Goal: Task Accomplishment & Management: Use online tool/utility

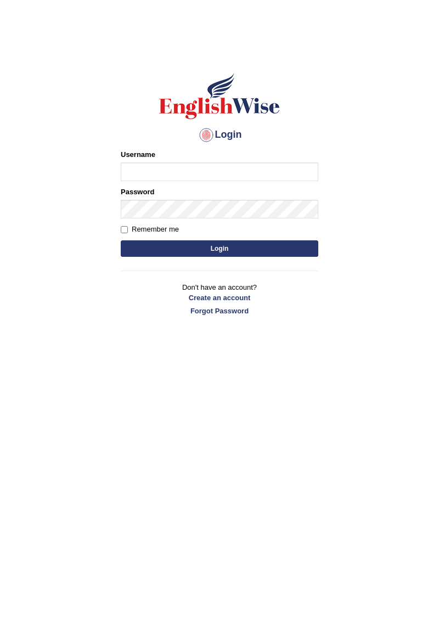
click at [143, 172] on input "Username" at bounding box center [220, 172] width 198 height 19
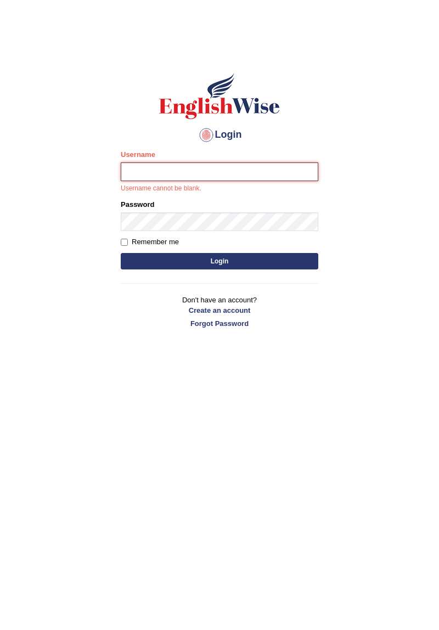
type input "SmritiLak"
click at [121, 253] on button "Login" at bounding box center [220, 261] width 198 height 16
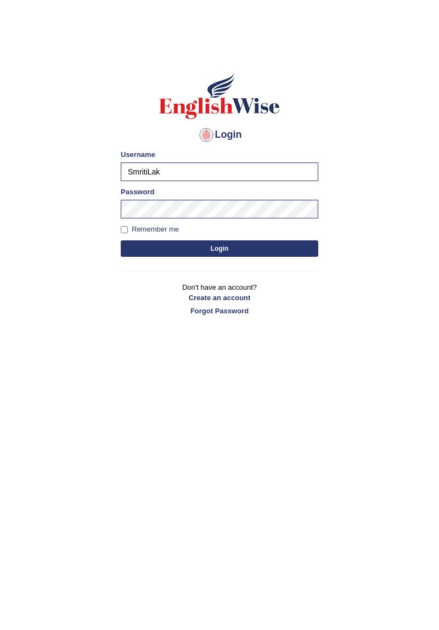
click at [157, 253] on button "Login" at bounding box center [220, 248] width 198 height 16
click at [150, 255] on button "Login" at bounding box center [220, 248] width 198 height 16
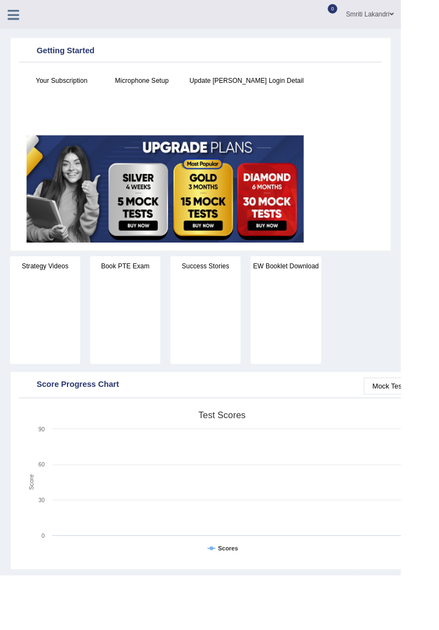
click at [12, 15] on icon at bounding box center [14, 16] width 13 height 14
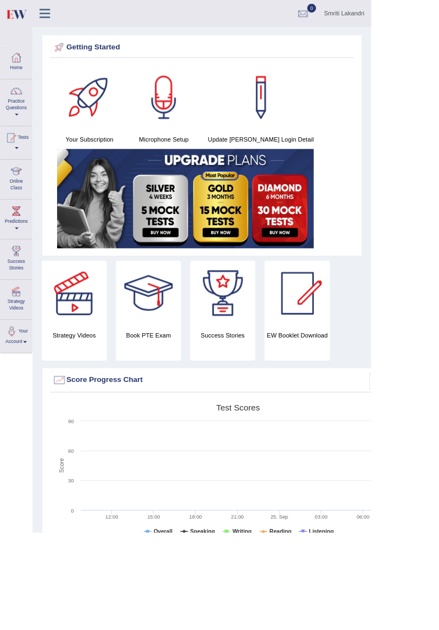
click at [19, 208] on div at bounding box center [19, 202] width 16 height 16
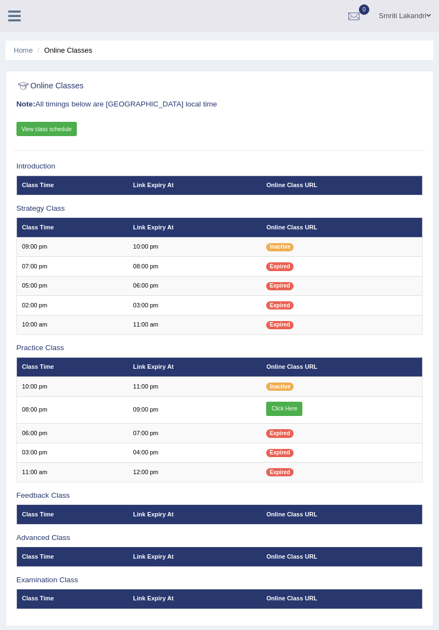
click at [294, 403] on link "Click Here" at bounding box center [284, 409] width 36 height 14
click at [12, 18] on icon at bounding box center [14, 16] width 13 height 14
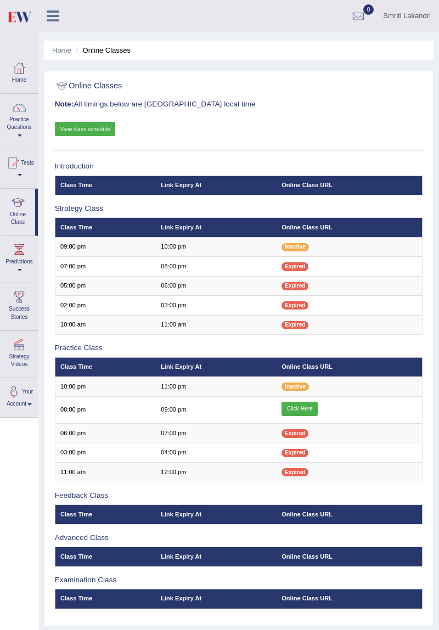
click at [310, 412] on link "Click Here" at bounding box center [300, 409] width 36 height 14
